Goal: Check status: Check status

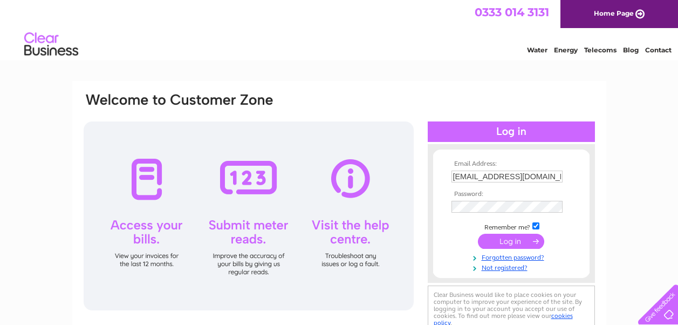
type input "[EMAIL_ADDRESS][DOMAIN_NAME]"
click at [455, 192] on th "Password:" at bounding box center [511, 194] width 125 height 8
click at [455, 193] on th "Password:" at bounding box center [511, 194] width 125 height 8
click at [454, 193] on th "Password:" at bounding box center [511, 194] width 125 height 8
click at [456, 193] on th "Password:" at bounding box center [511, 194] width 125 height 8
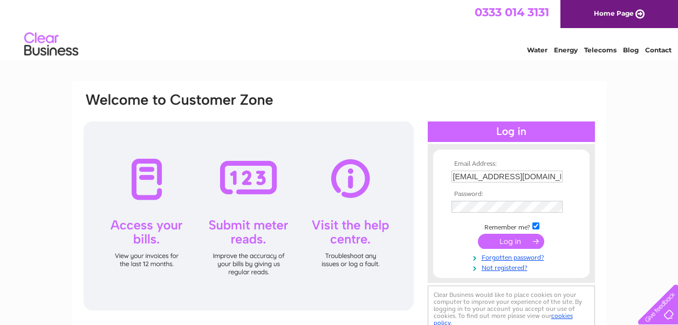
click at [455, 193] on th "Password:" at bounding box center [511, 194] width 125 height 8
click at [510, 239] on input "submit" at bounding box center [511, 242] width 66 height 15
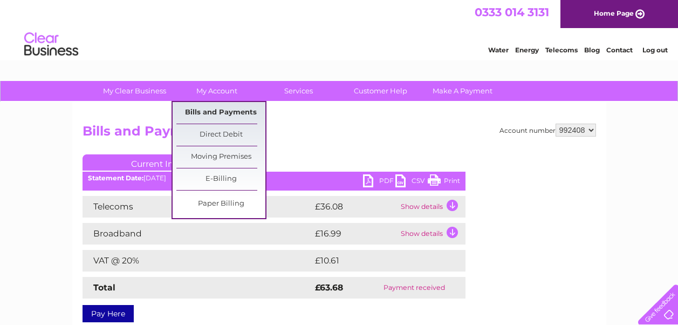
click at [220, 111] on link "Bills and Payments" at bounding box center [220, 113] width 89 height 22
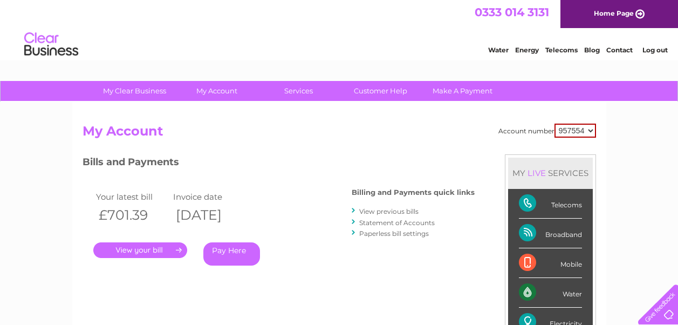
click at [592, 131] on select "957554 992408" at bounding box center [576, 131] width 42 height 14
select select "992408"
click at [555, 124] on select "957554 992408" at bounding box center [576, 131] width 42 height 14
click at [141, 250] on link "." at bounding box center [140, 250] width 94 height 16
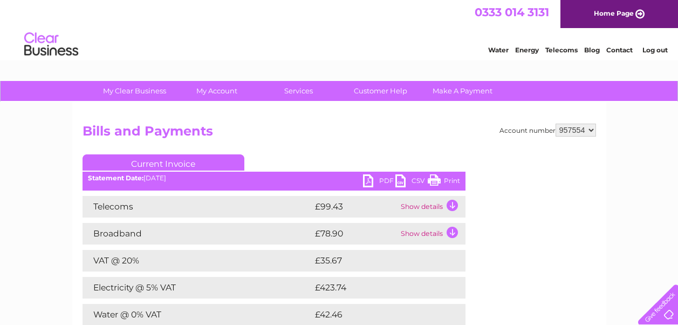
click at [592, 131] on select "957554 992408" at bounding box center [576, 130] width 40 height 13
select select "992408"
click at [556, 124] on select "957554 992408" at bounding box center [576, 130] width 40 height 13
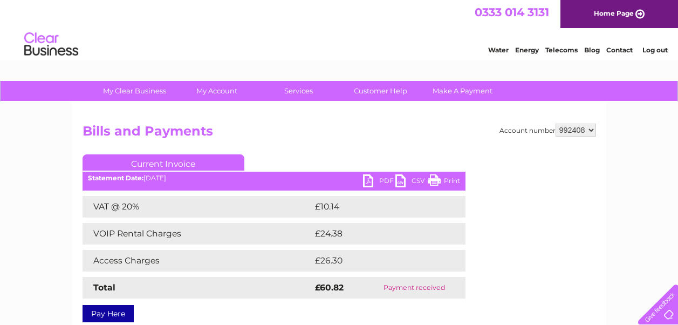
scroll to position [22, 0]
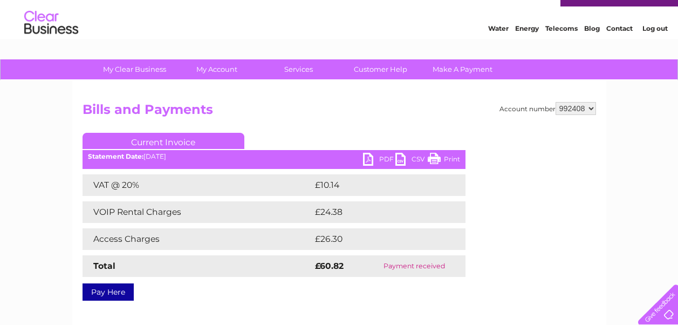
click at [183, 142] on link "Current Invoice" at bounding box center [164, 141] width 162 height 16
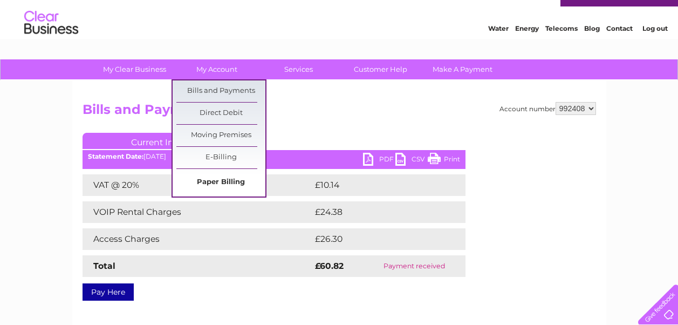
click at [223, 182] on link "Paper Billing" at bounding box center [220, 183] width 89 height 22
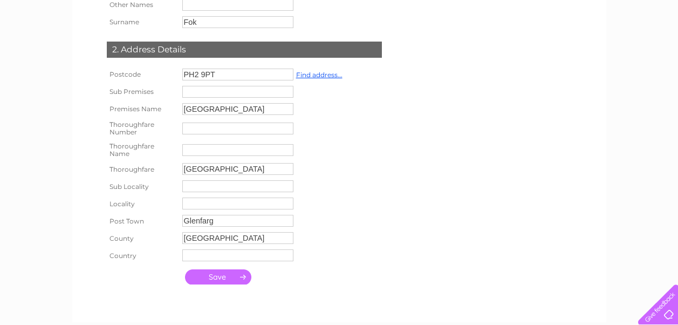
scroll to position [246, 0]
